Goal: Task Accomplishment & Management: Use online tool/utility

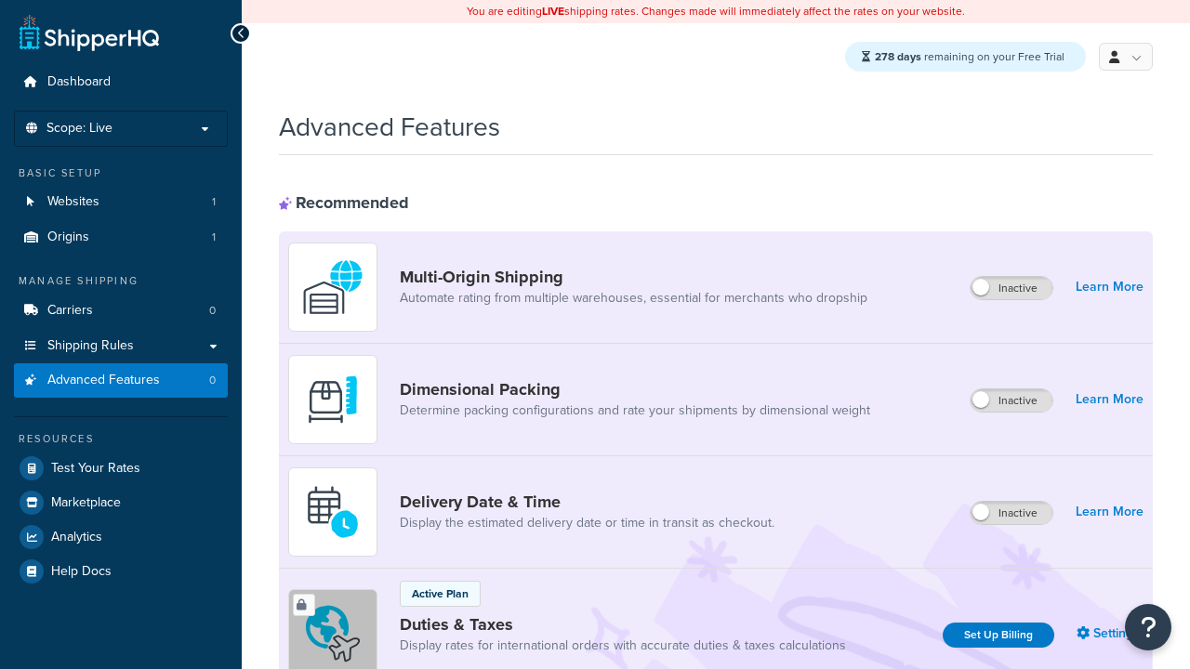
scroll to position [604, 0]
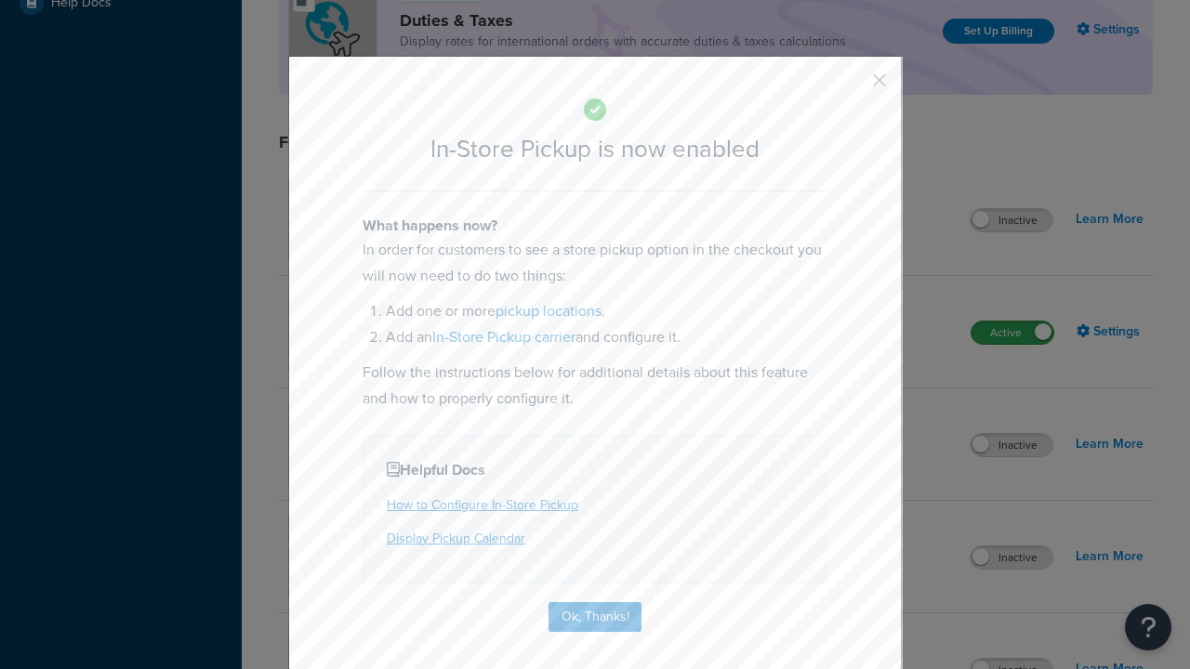
scroll to position [0, 0]
click at [851, 85] on button "button" at bounding box center [851, 87] width 5 height 5
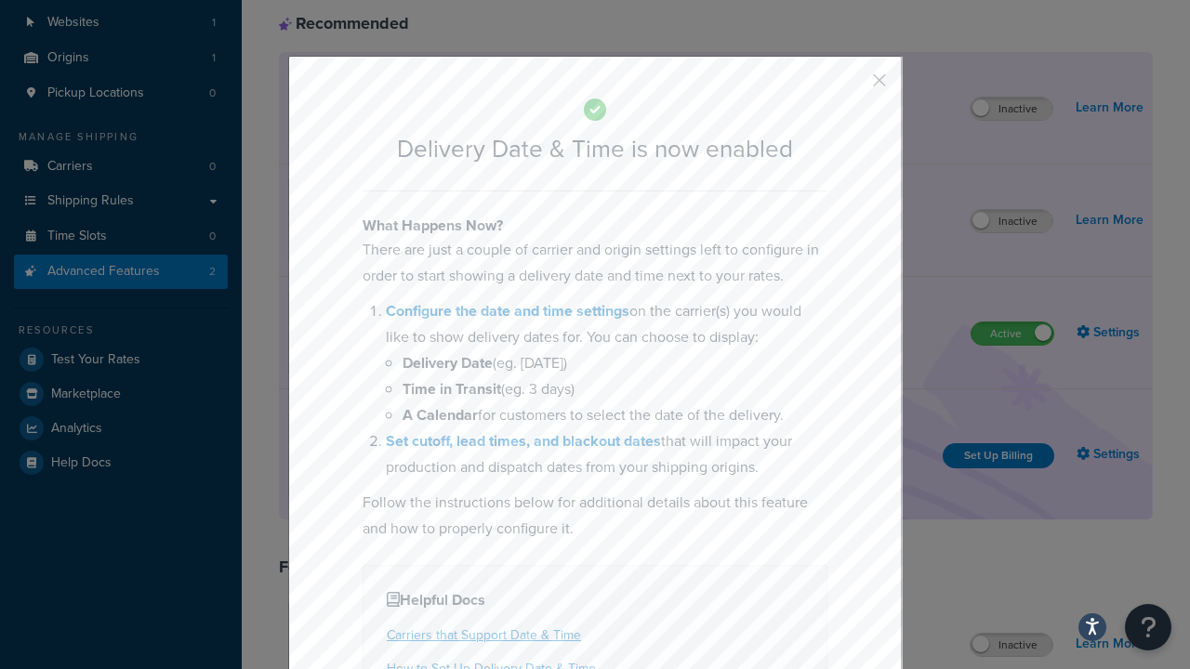
click at [851, 86] on button "button" at bounding box center [851, 87] width 5 height 5
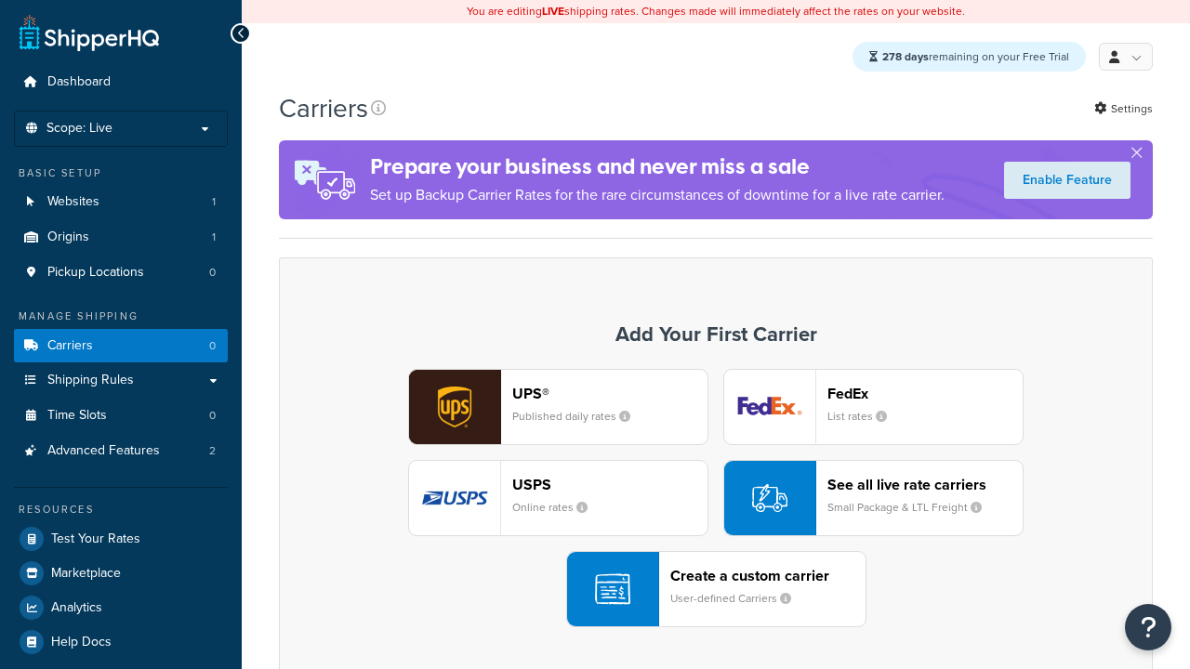
click at [716, 499] on div "UPS® Published daily rates FedEx List rates USPS Online rates See all live rate…" at bounding box center [715, 498] width 835 height 258
click at [716, 590] on div "Create a custom carrier User-defined Carriers" at bounding box center [767, 589] width 195 height 45
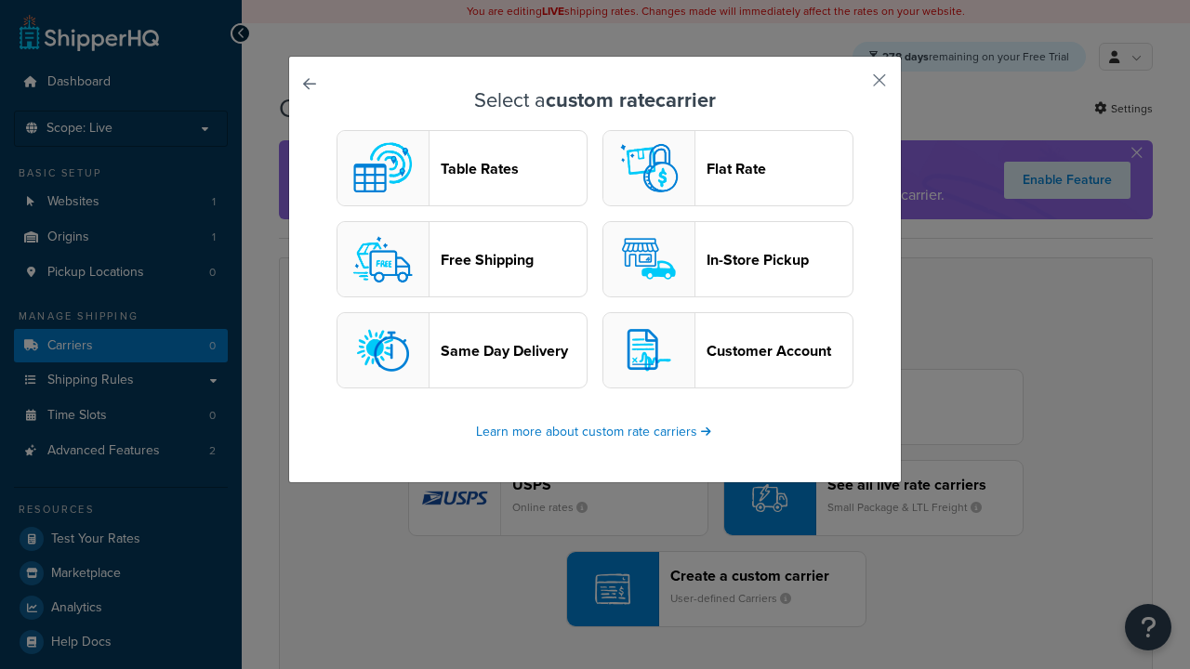
click at [728, 260] on header "In-Store Pickup" at bounding box center [779, 260] width 146 height 18
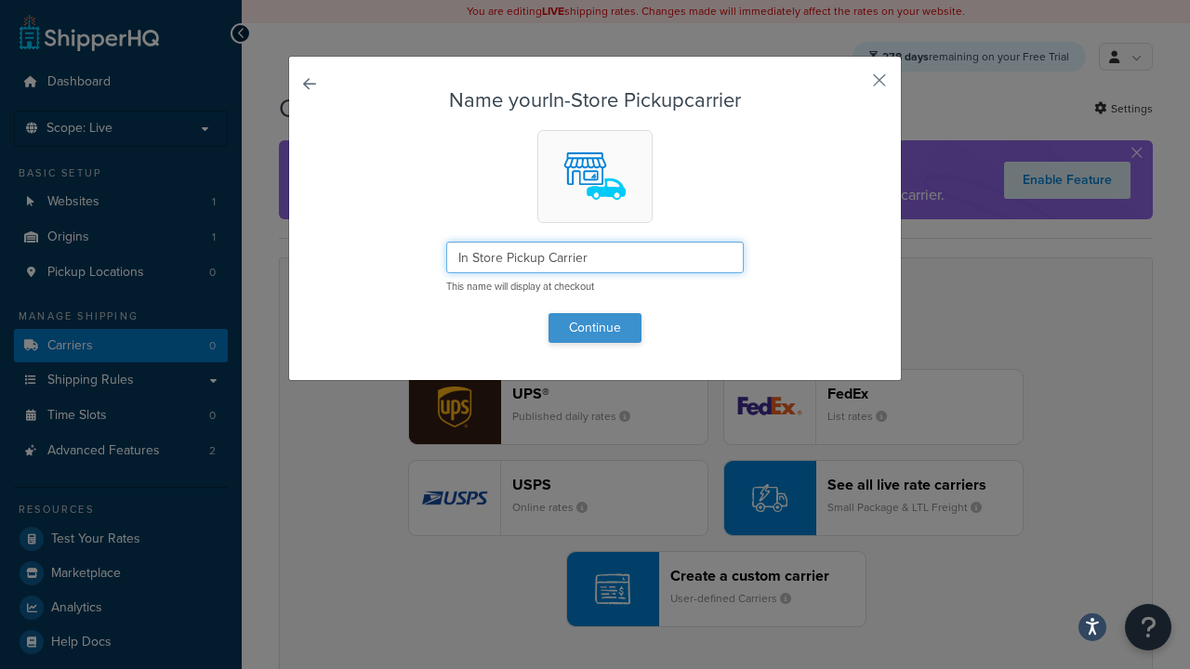
type input "In Store Pickup Carrier"
click at [595, 327] on button "Continue" at bounding box center [594, 328] width 93 height 30
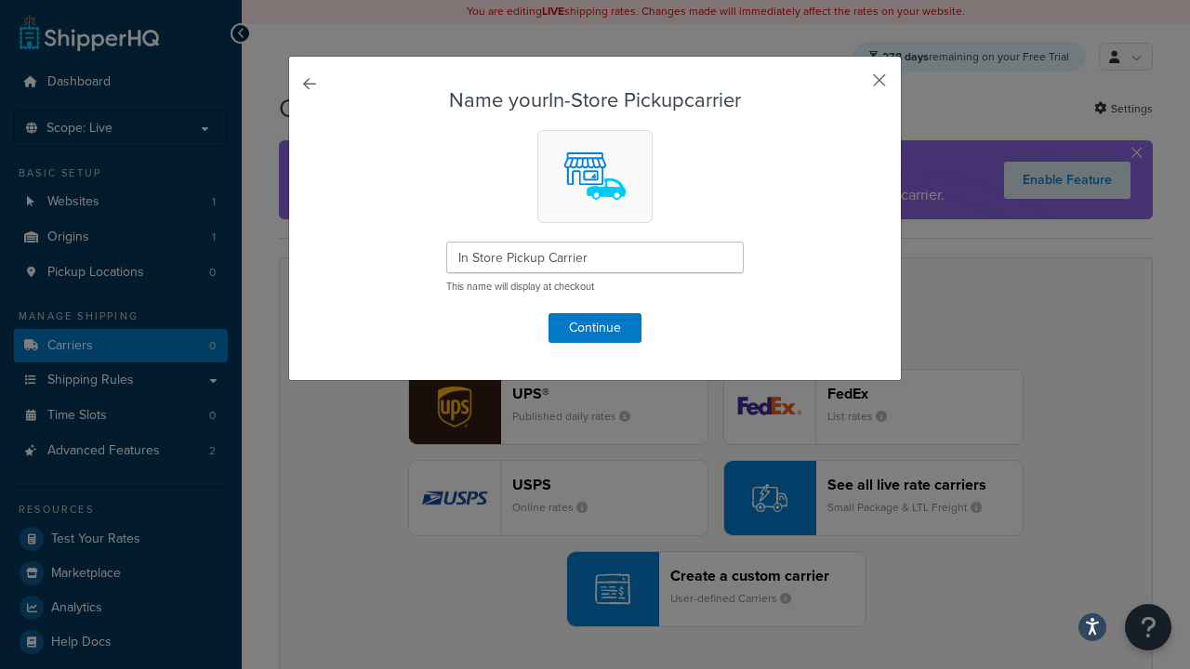
click at [851, 86] on button "button" at bounding box center [851, 87] width 5 height 5
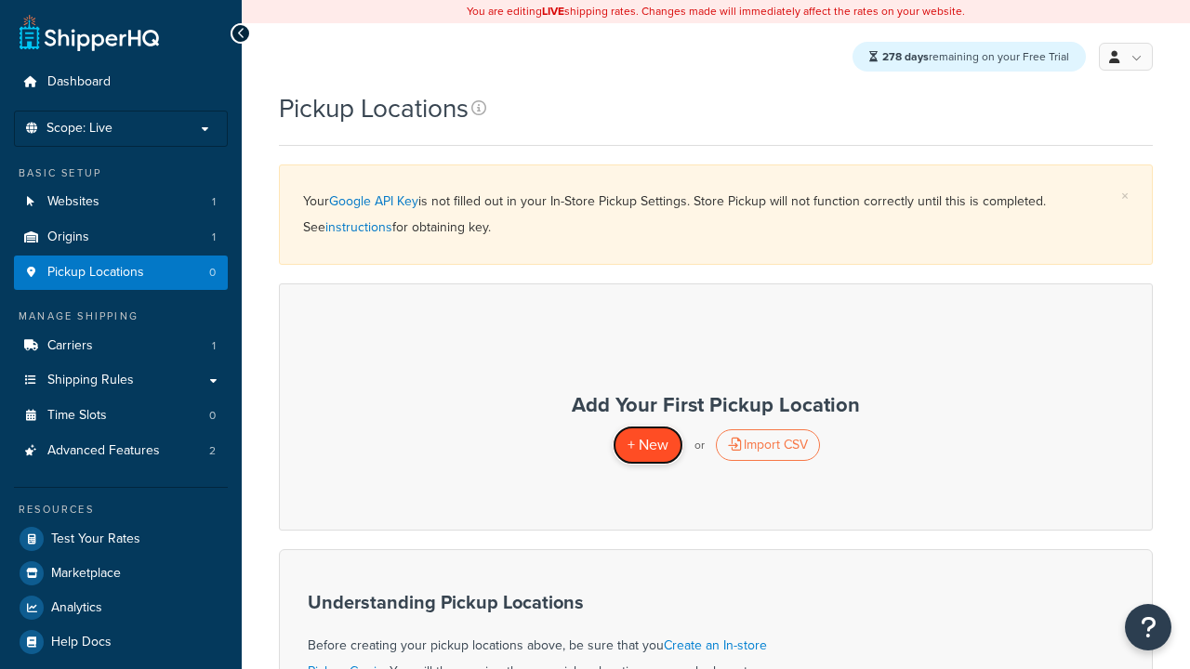
click at [647, 445] on span "+ New" at bounding box center [647, 444] width 41 height 21
